Goal: Contribute content: Add original content to the website for others to see

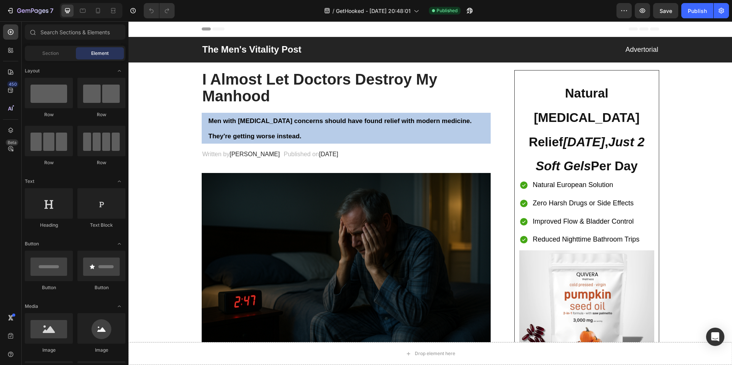
drag, startPoint x: 129, startPoint y: 21, endPoint x: 340, endPoint y: 94, distance: 223.1
click at [340, 94] on h2 "I Almost Let Doctors Destroy My Manhood" at bounding box center [347, 87] width 290 height 35
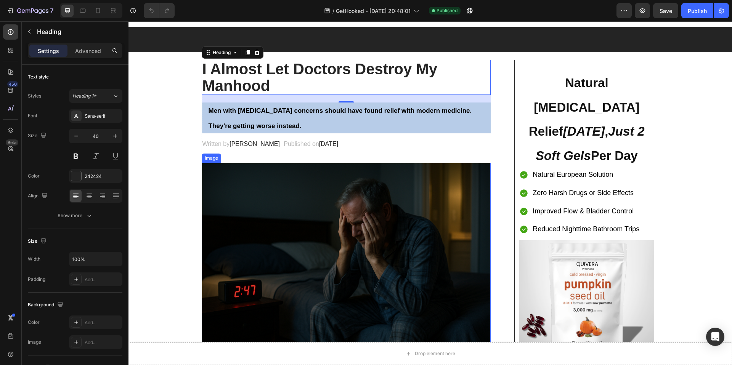
scroll to position [74, 0]
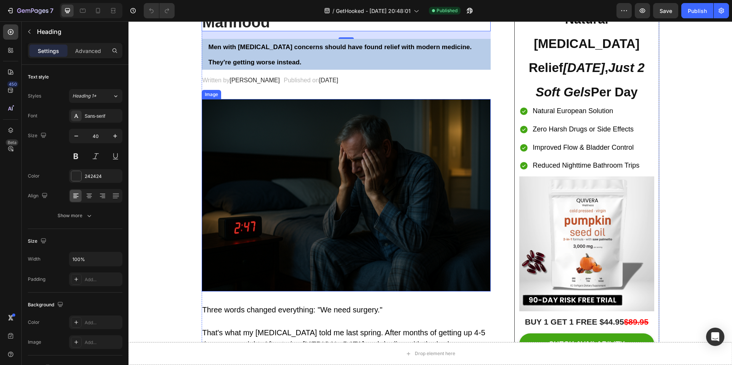
click at [376, 187] on img at bounding box center [347, 195] width 290 height 193
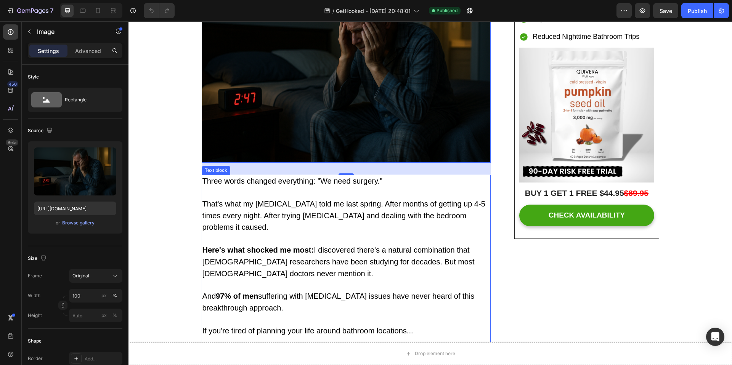
scroll to position [0, 0]
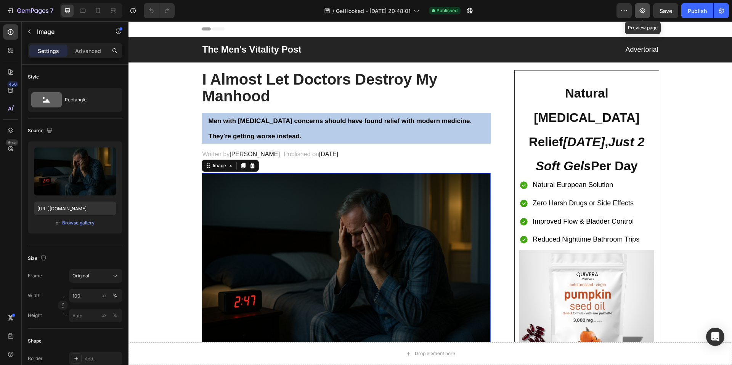
click at [646, 10] on icon "button" at bounding box center [643, 10] width 6 height 5
click at [243, 79] on h2 "I Almost Let Doctors Destroy My Manhood" at bounding box center [347, 87] width 290 height 35
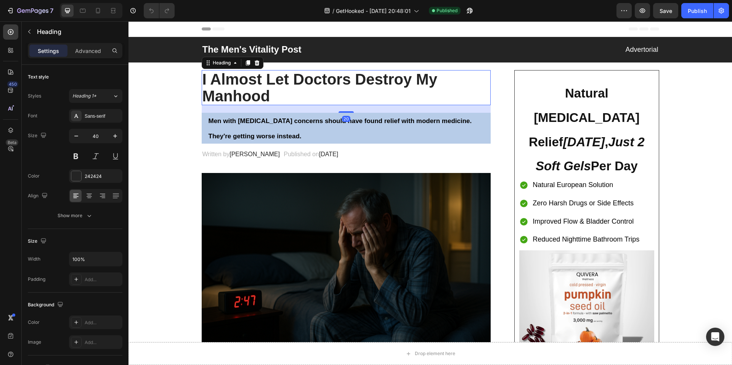
click at [264, 88] on h2 "I Almost Let Doctors Destroy My Manhood" at bounding box center [347, 87] width 290 height 35
click at [264, 88] on p "I Almost Let Doctors Destroy My Manhood" at bounding box center [347, 88] width 288 height 34
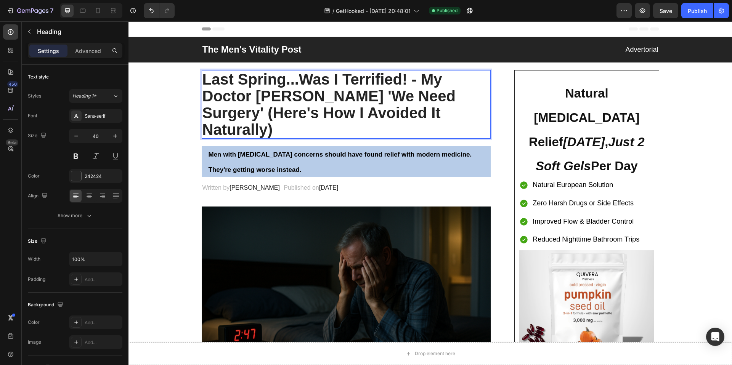
click at [393, 94] on p "Last Spring...Was I Terrified! - My Doctor [PERSON_NAME] 'We Need Surgery' (Her…" at bounding box center [347, 104] width 288 height 67
click at [402, 111] on p "Last Spring...Was I Terrified! - My Doctor [PERSON_NAME] 'We Need Surgery' (Her…" at bounding box center [347, 104] width 288 height 67
click at [668, 14] on button "Save" at bounding box center [666, 10] width 25 height 15
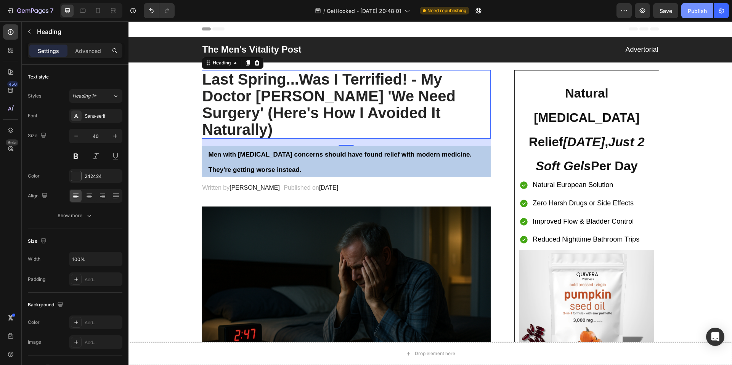
click at [696, 10] on div "Publish" at bounding box center [697, 11] width 19 height 8
click at [95, 7] on icon at bounding box center [98, 11] width 8 height 8
type input "32"
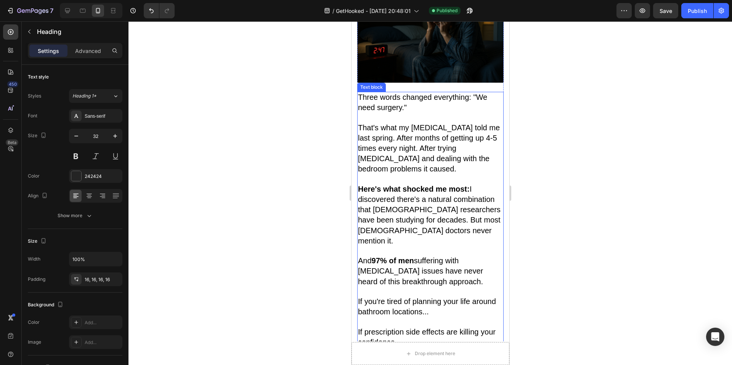
scroll to position [245, 0]
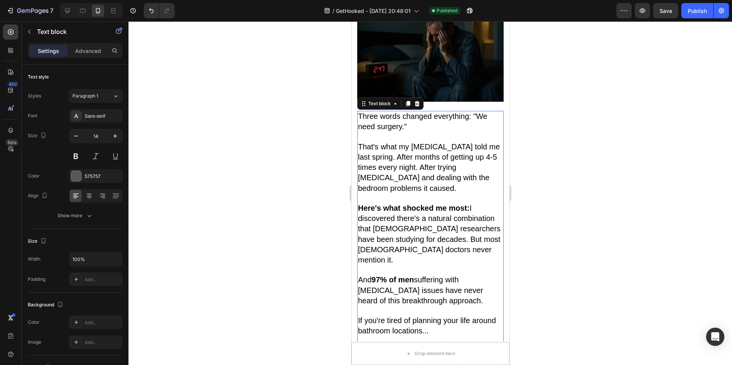
click at [401, 143] on span "That's what my urologist told me last spring. After months of getting up 4-5 ti…" at bounding box center [429, 168] width 142 height 50
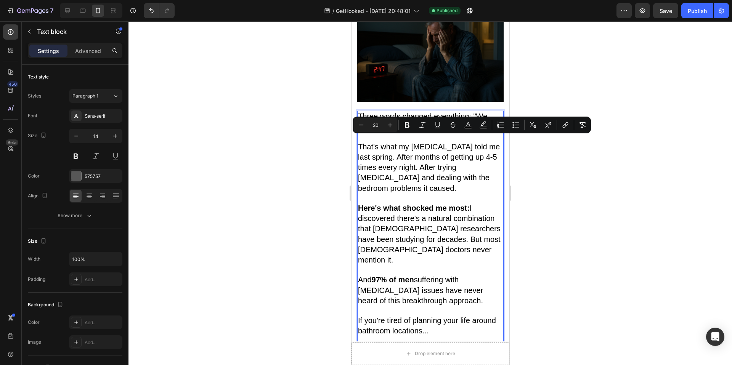
click at [397, 143] on span "That's what my urologist told me last spring. After months of getting up 4-5 ti…" at bounding box center [429, 168] width 142 height 50
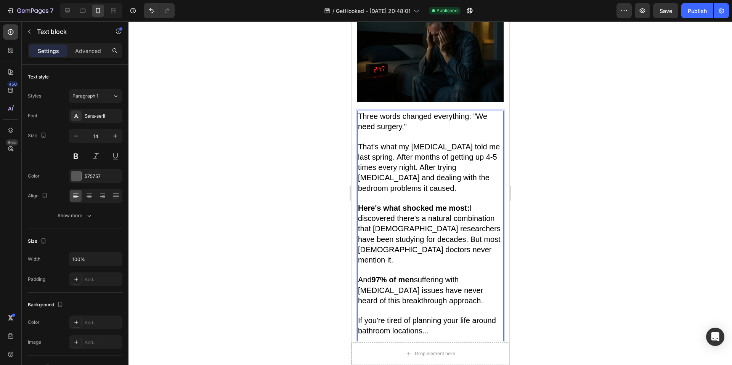
click at [384, 143] on span "That's what my urologist told me last spring. After months of getting up 4-5 ti…" at bounding box center [429, 168] width 142 height 50
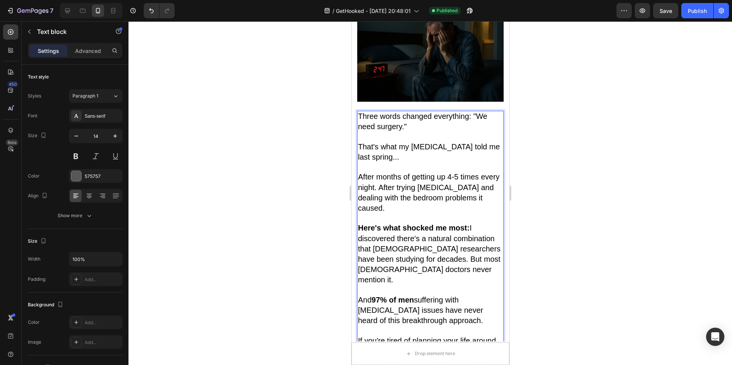
click at [399, 173] on span "After months of getting up 4-5 times every night. After trying Flomax and deali…" at bounding box center [429, 193] width 142 height 40
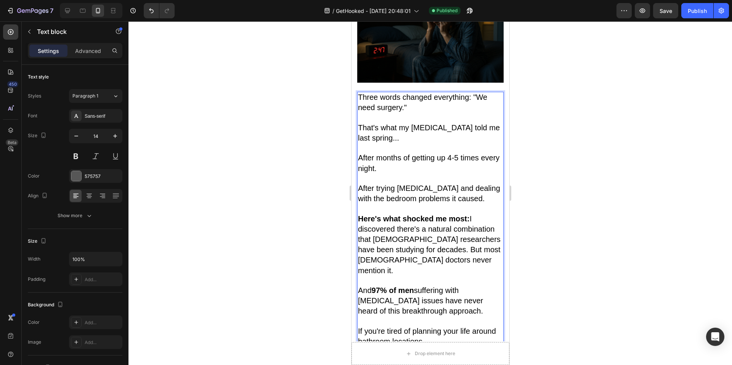
scroll to position [274, 0]
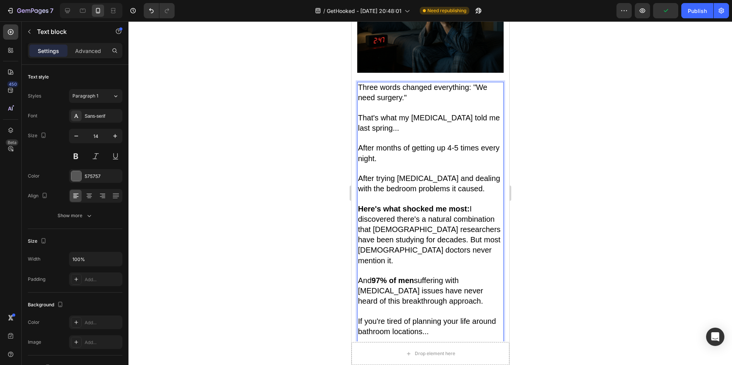
click at [433, 223] on span "Here's what shocked me most: I discovered there's a natural combination that Eu…" at bounding box center [429, 235] width 143 height 60
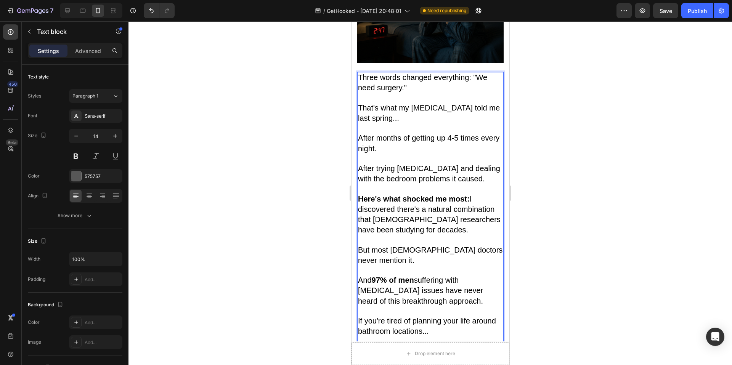
scroll to position [343, 0]
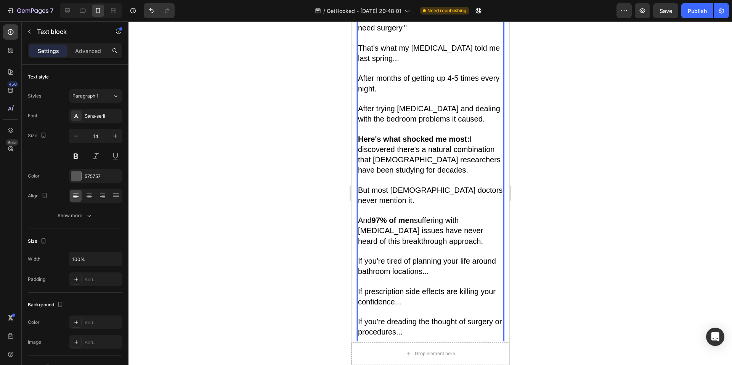
click at [446, 217] on span "And 97% of men suffering with prostate issues have never heard of this breakthr…" at bounding box center [420, 230] width 125 height 29
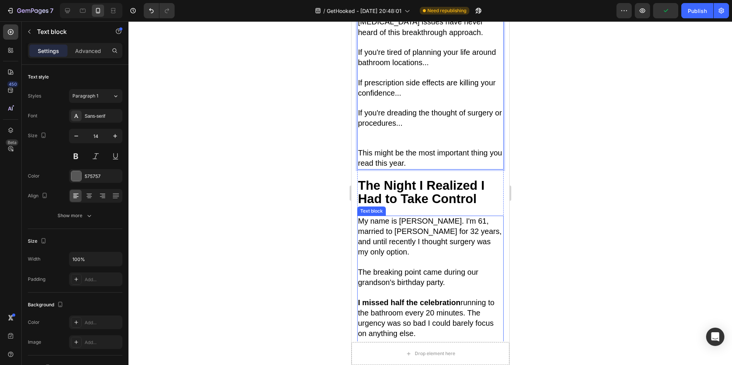
scroll to position [654, 0]
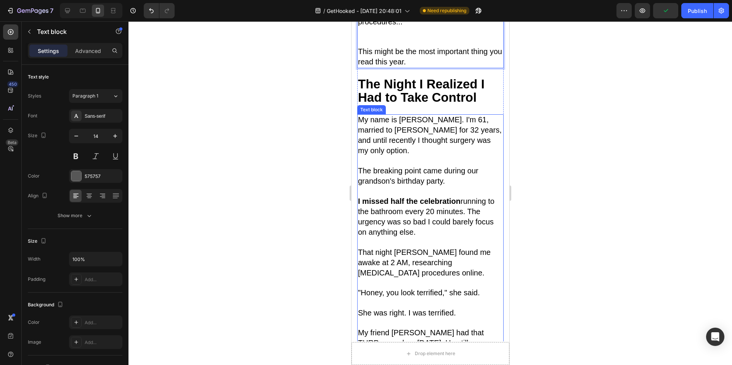
click at [438, 116] on span "My name is [PERSON_NAME]. I'm 61, married to [PERSON_NAME] for 32 years, and un…" at bounding box center [430, 136] width 144 height 40
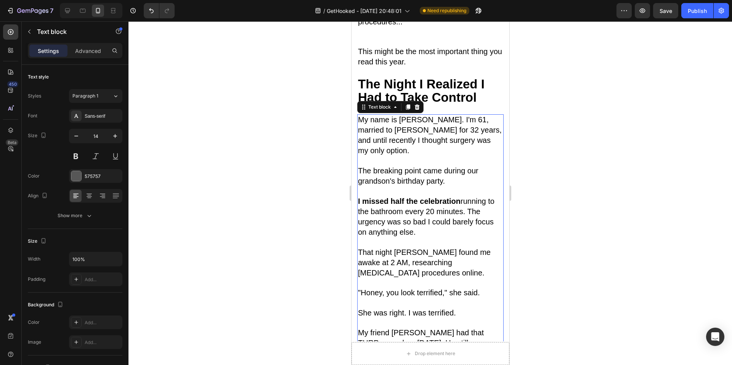
click at [456, 123] on span "My name is [PERSON_NAME]. I'm 61, married to [PERSON_NAME] for 32 years, and un…" at bounding box center [430, 136] width 144 height 40
click at [467, 197] on span "I missed half the celebration running to the bathroom every 20 minutes. The urg…" at bounding box center [426, 217] width 137 height 40
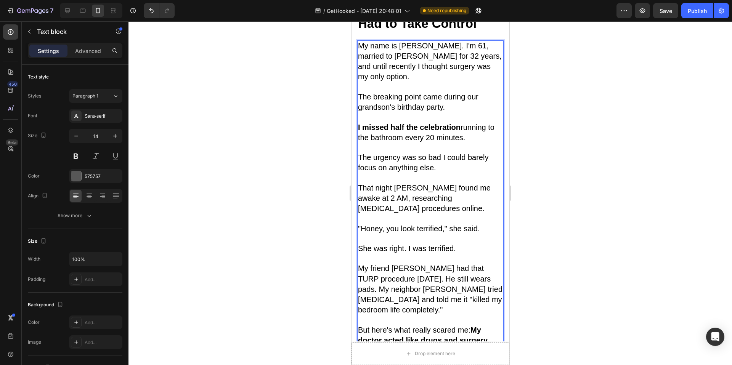
scroll to position [738, 0]
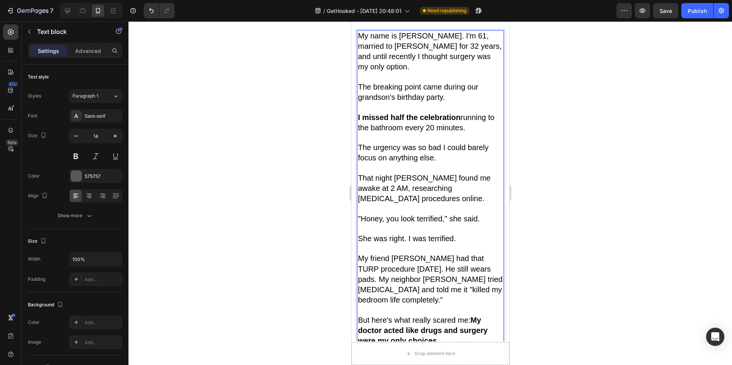
click at [476, 254] on span "My friend Mike had that TURP procedure two years ago. He still wears pads. My n…" at bounding box center [430, 279] width 145 height 50
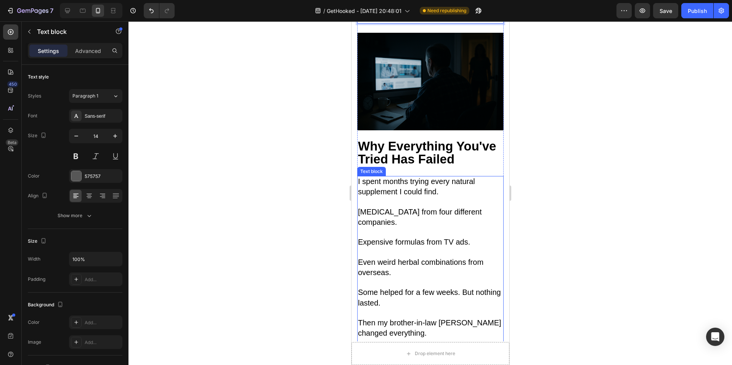
scroll to position [1092, 0]
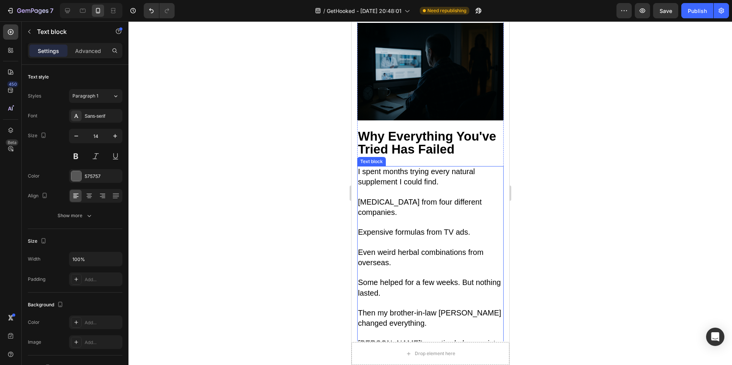
click at [406, 340] on span "Jim's a retired pharmacist with 35 years of experience.He told me something tha…" at bounding box center [427, 360] width 138 height 40
click at [405, 340] on span "Jim's a retired pharmacist with 35 years of experience.He told me something tha…" at bounding box center [427, 360] width 138 height 40
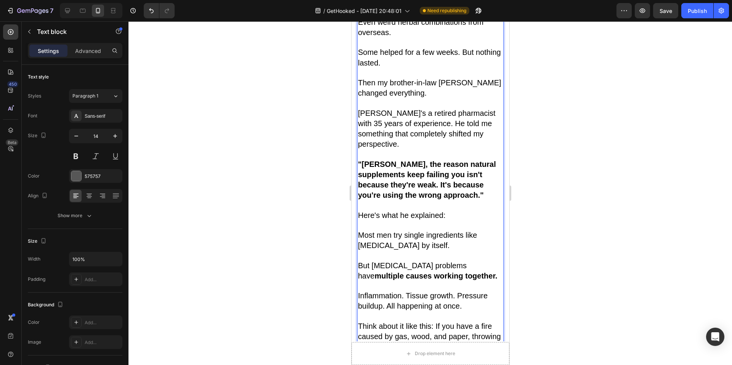
scroll to position [1332, 0]
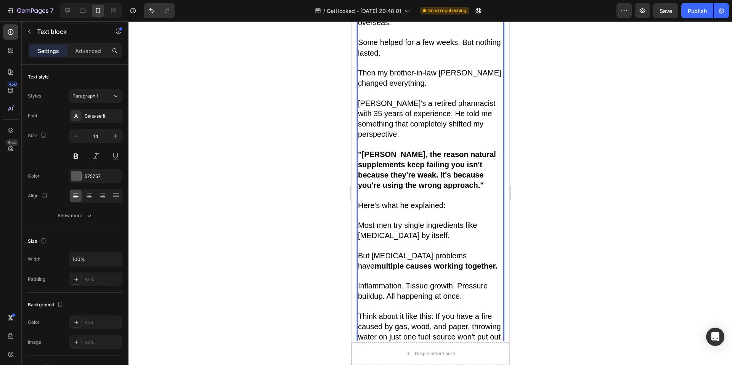
click at [411, 312] on span "Think about it like this: If you have a fire caused by gas, wood, and paper, th…" at bounding box center [429, 332] width 143 height 40
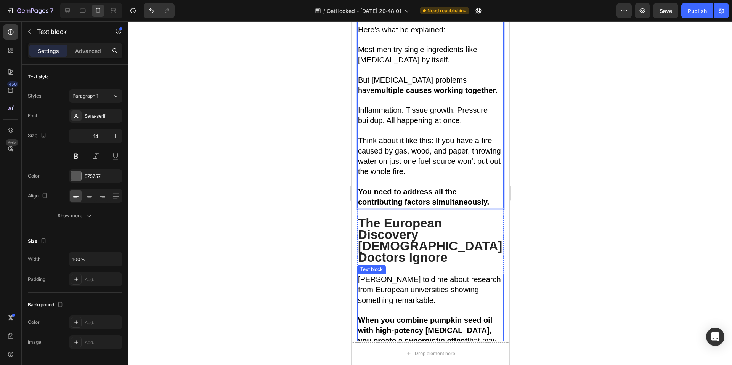
scroll to position [1513, 0]
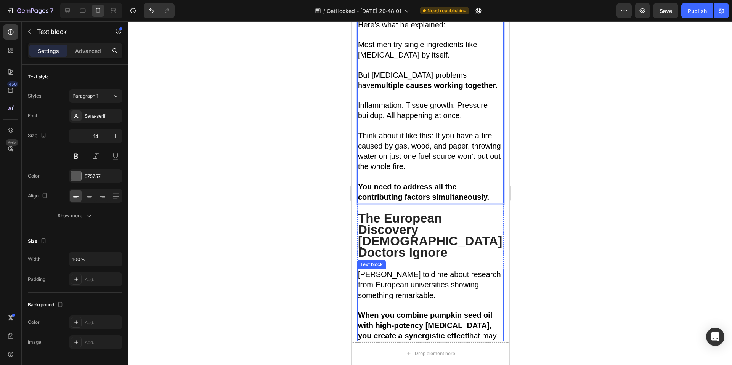
click at [415, 270] on span "[PERSON_NAME] told me about research from European universities showing somethi…" at bounding box center [429, 284] width 143 height 29
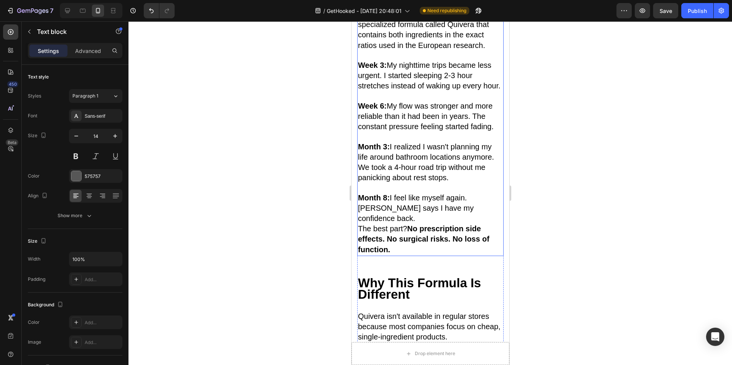
scroll to position [2287, 0]
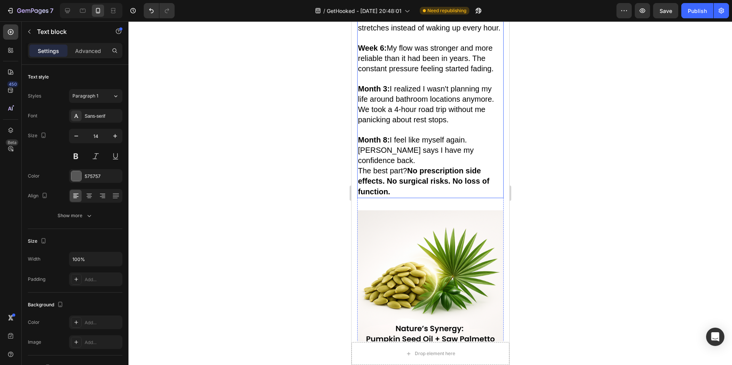
click at [472, 167] on p "Month 8: I feel like myself again. Linda says I have my confidence back." at bounding box center [430, 150] width 145 height 31
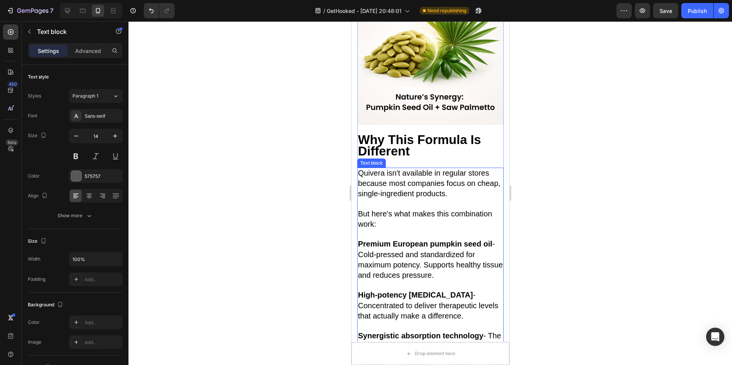
scroll to position [2534, 0]
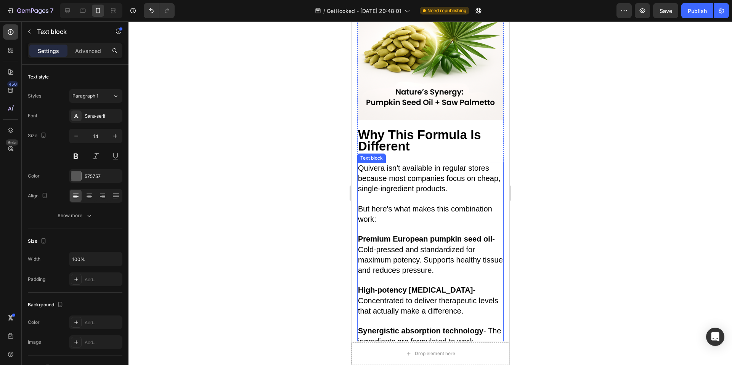
click at [423, 267] on span "Premium European pumpkin seed oil - Cold-pressed and standardized for maximum p…" at bounding box center [430, 255] width 145 height 40
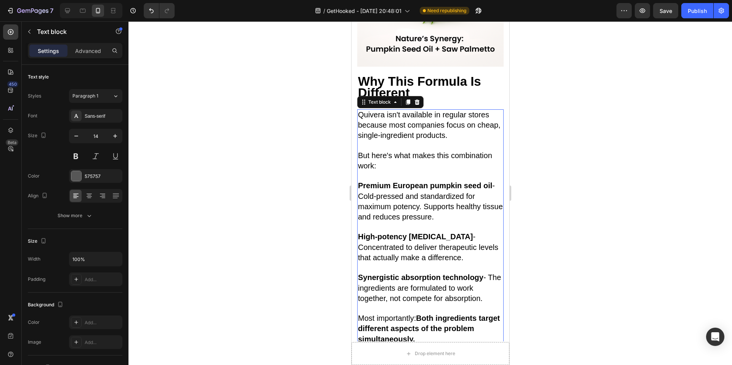
scroll to position [2640, 0]
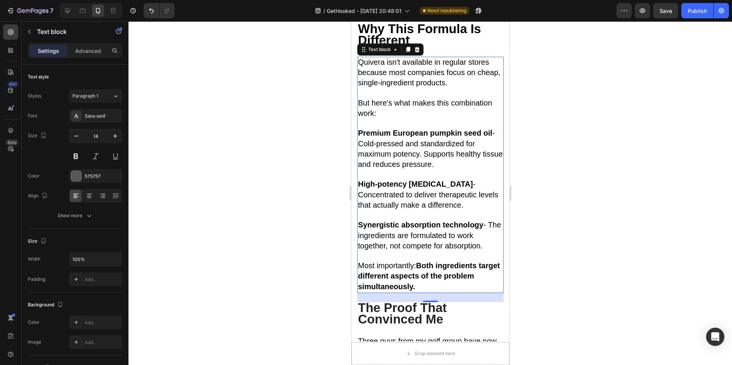
click at [421, 161] on span "Premium European pumpkin seed oil - Cold-pressed and standardized for maximum p…" at bounding box center [430, 149] width 145 height 40
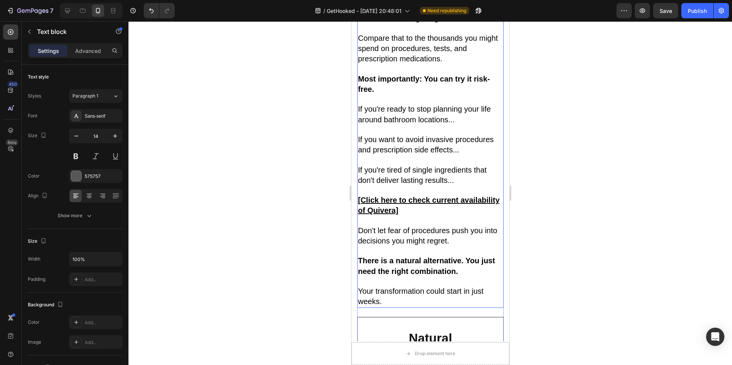
scroll to position [4448, 0]
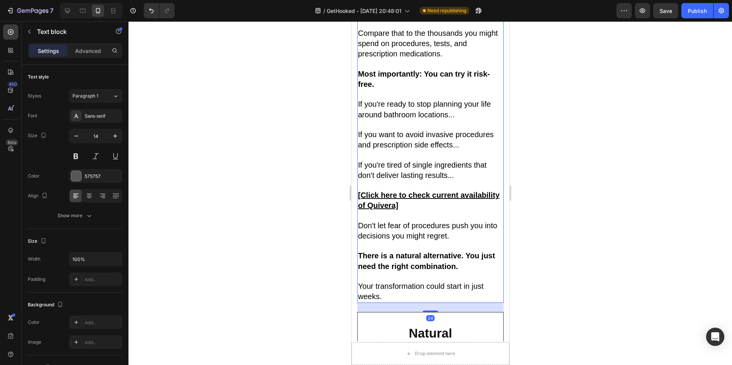
click at [491, 29] on p "The investment is $34.95 per bottle - less than one co-pay for a urology visit.…" at bounding box center [430, 2] width 145 height 51
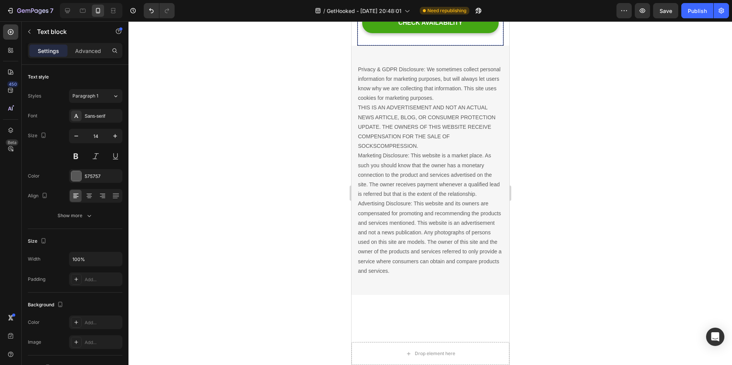
scroll to position [5072, 0]
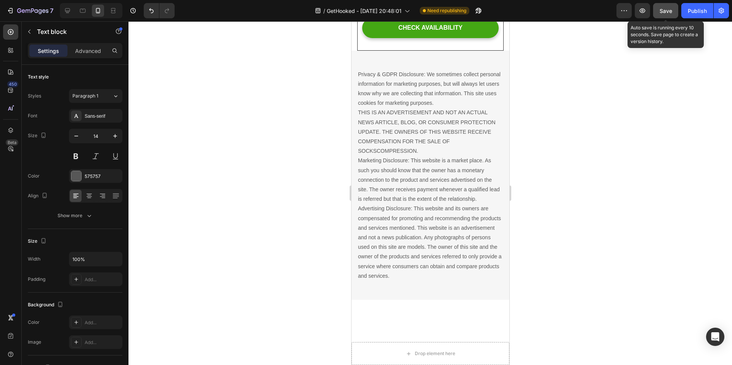
click at [658, 11] on button "Save" at bounding box center [666, 10] width 25 height 15
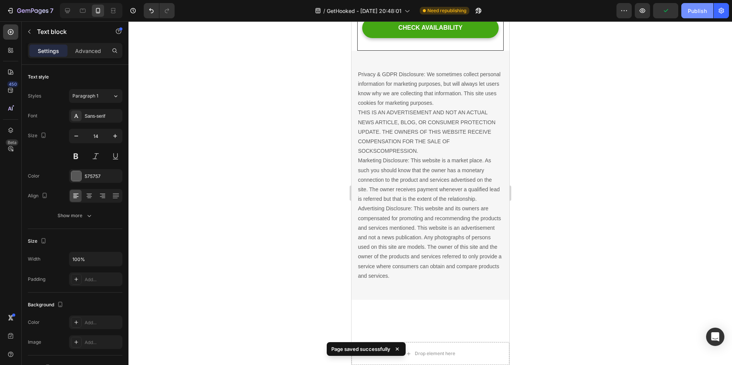
click at [704, 10] on div "Publish" at bounding box center [697, 11] width 19 height 8
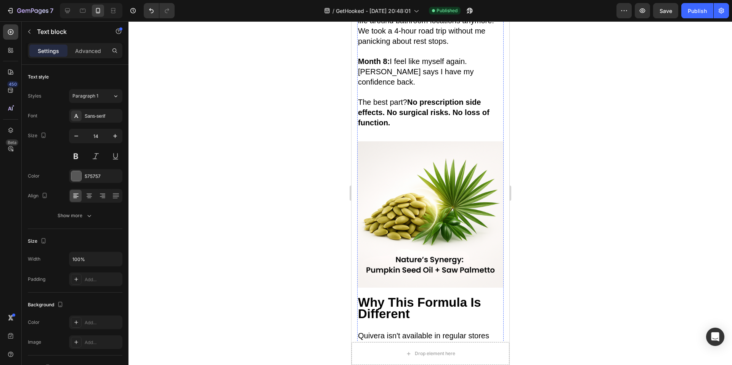
scroll to position [2406, 0]
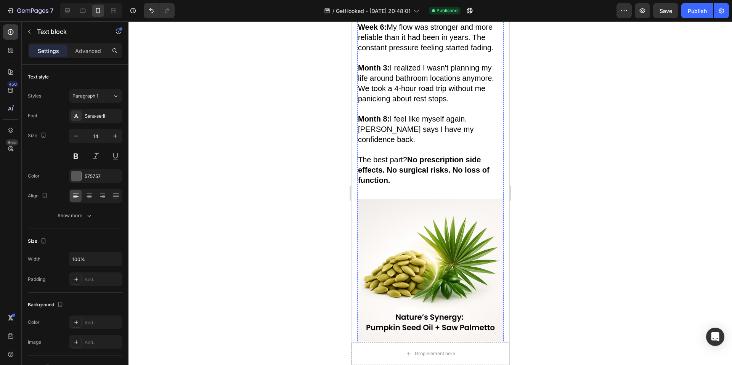
click at [563, 224] on div at bounding box center [431, 193] width 604 height 344
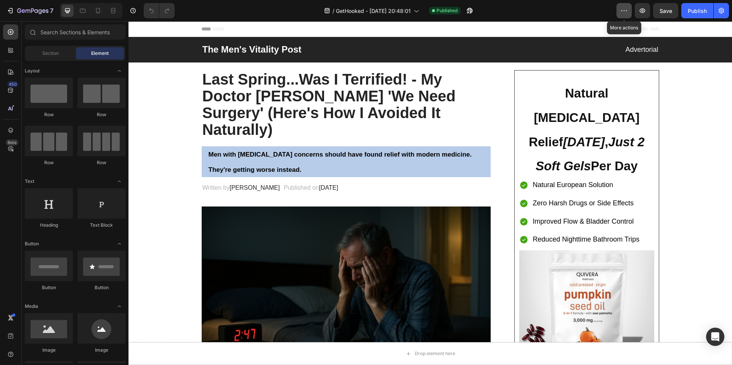
click at [630, 13] on button "button" at bounding box center [624, 10] width 15 height 15
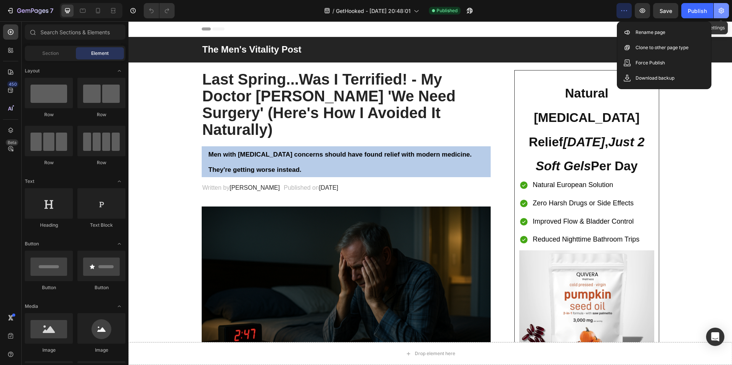
click at [728, 7] on button "button" at bounding box center [721, 10] width 15 height 15
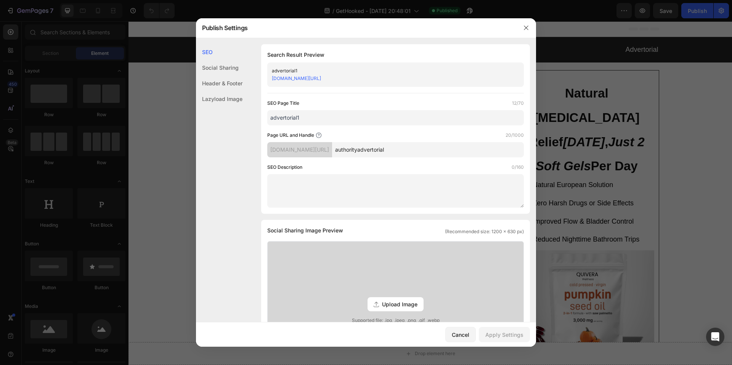
scroll to position [272, 0]
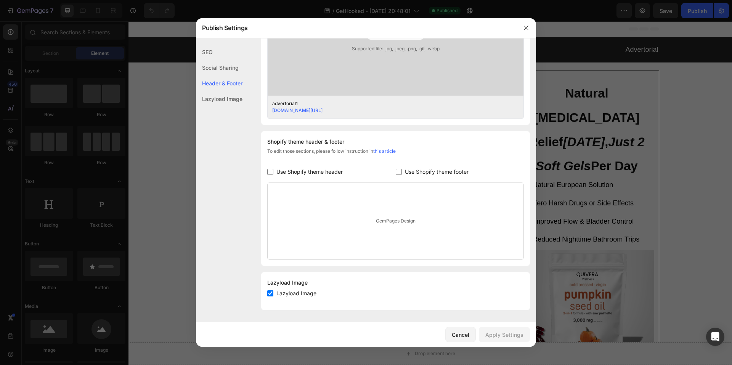
click at [615, 190] on div at bounding box center [366, 182] width 732 height 365
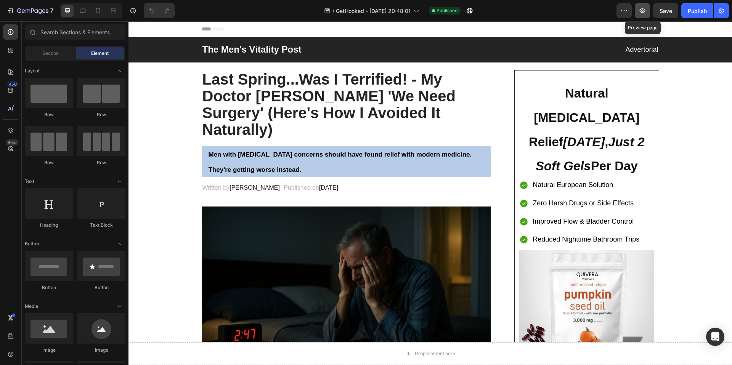
click at [646, 9] on icon "button" at bounding box center [643, 11] width 8 height 8
click at [643, 14] on button "button" at bounding box center [642, 10] width 15 height 15
